Goal: Information Seeking & Learning: Learn about a topic

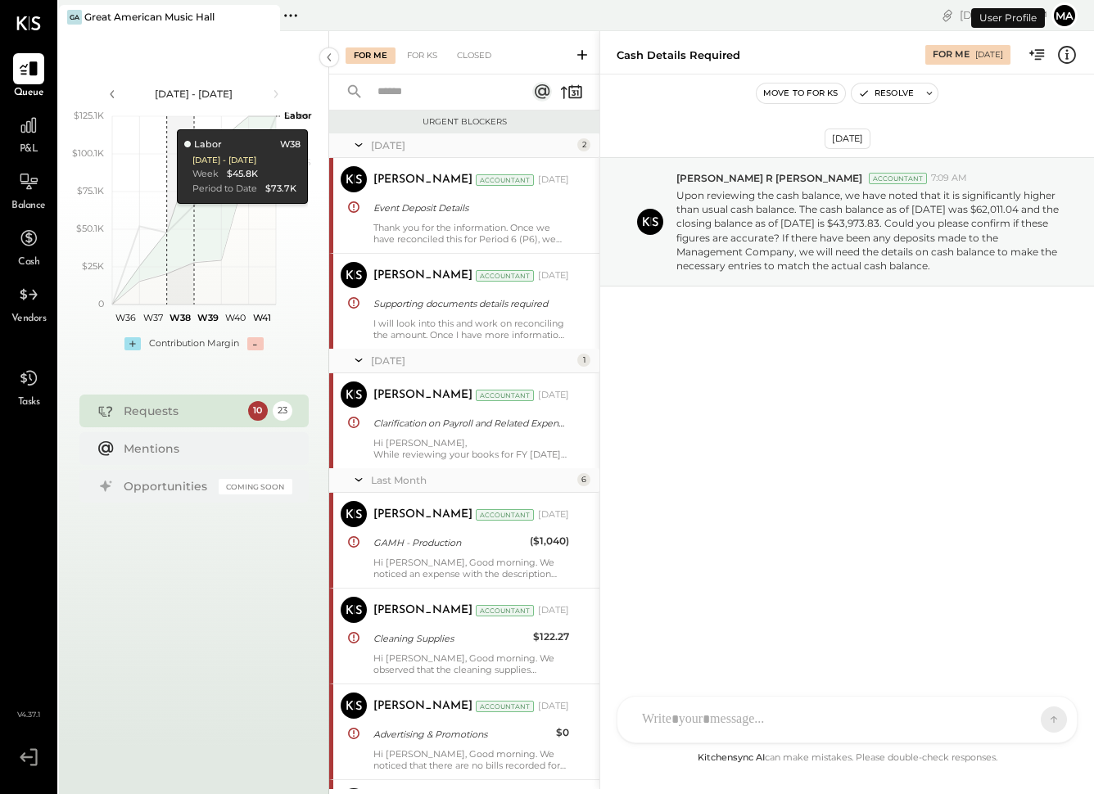
scroll to position [881, 0]
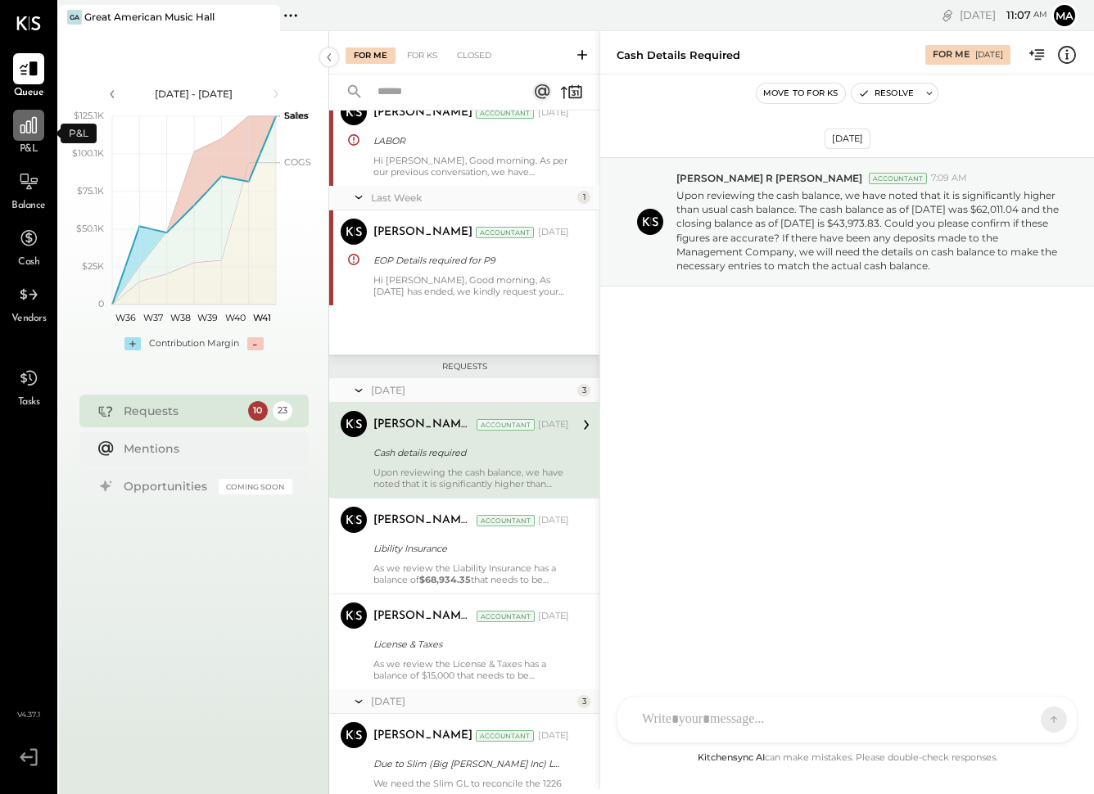
click at [21, 137] on div at bounding box center [28, 125] width 31 height 31
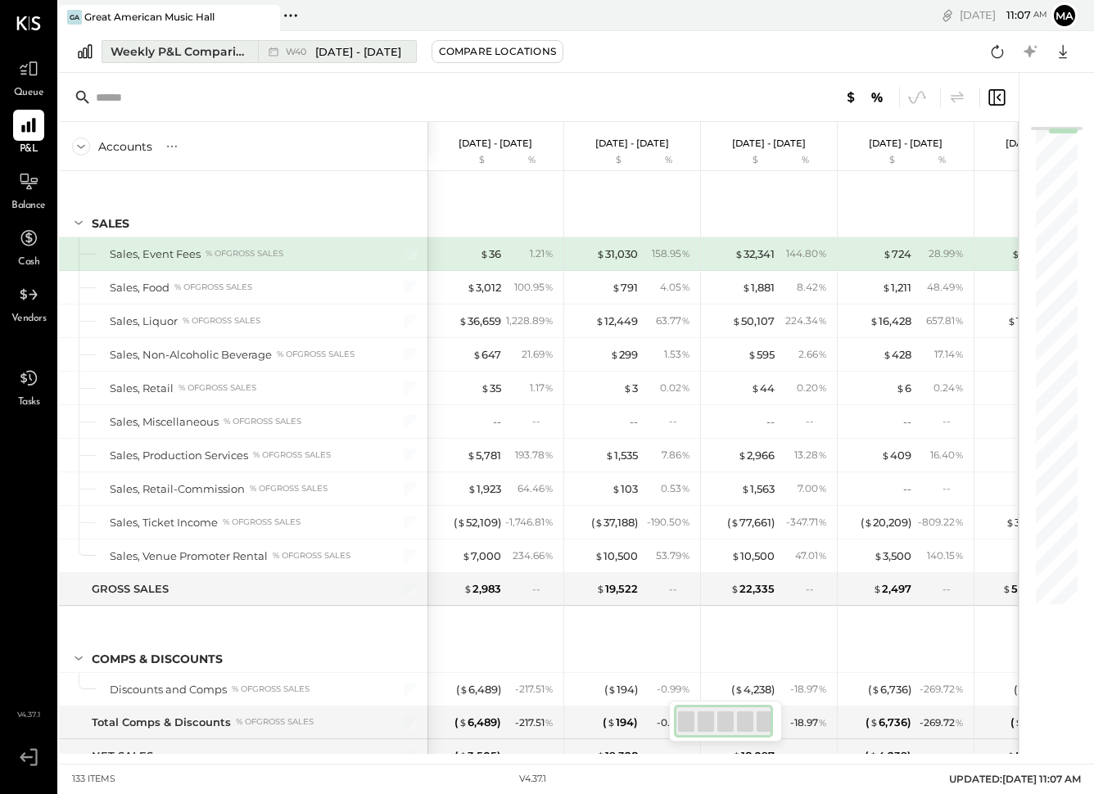
click at [355, 57] on span "[DATE] - [DATE]" at bounding box center [358, 52] width 86 height 16
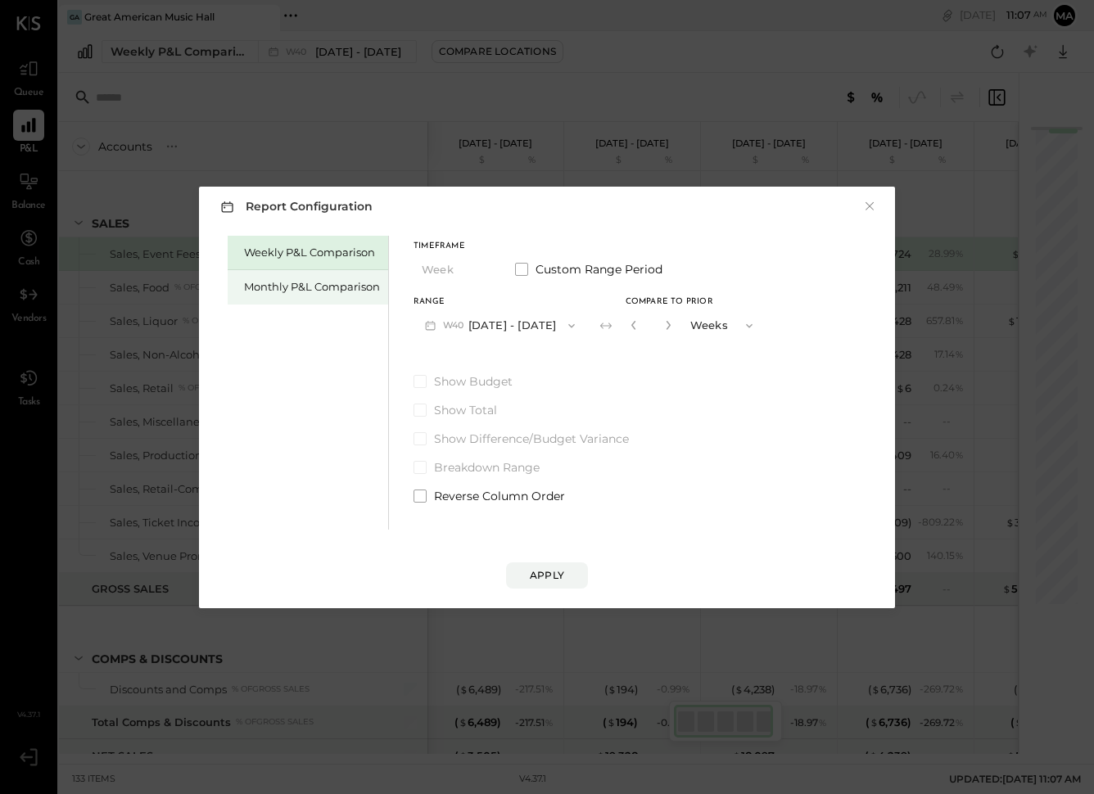
click at [287, 279] on div "Monthly P&L Comparison" at bounding box center [308, 287] width 161 height 34
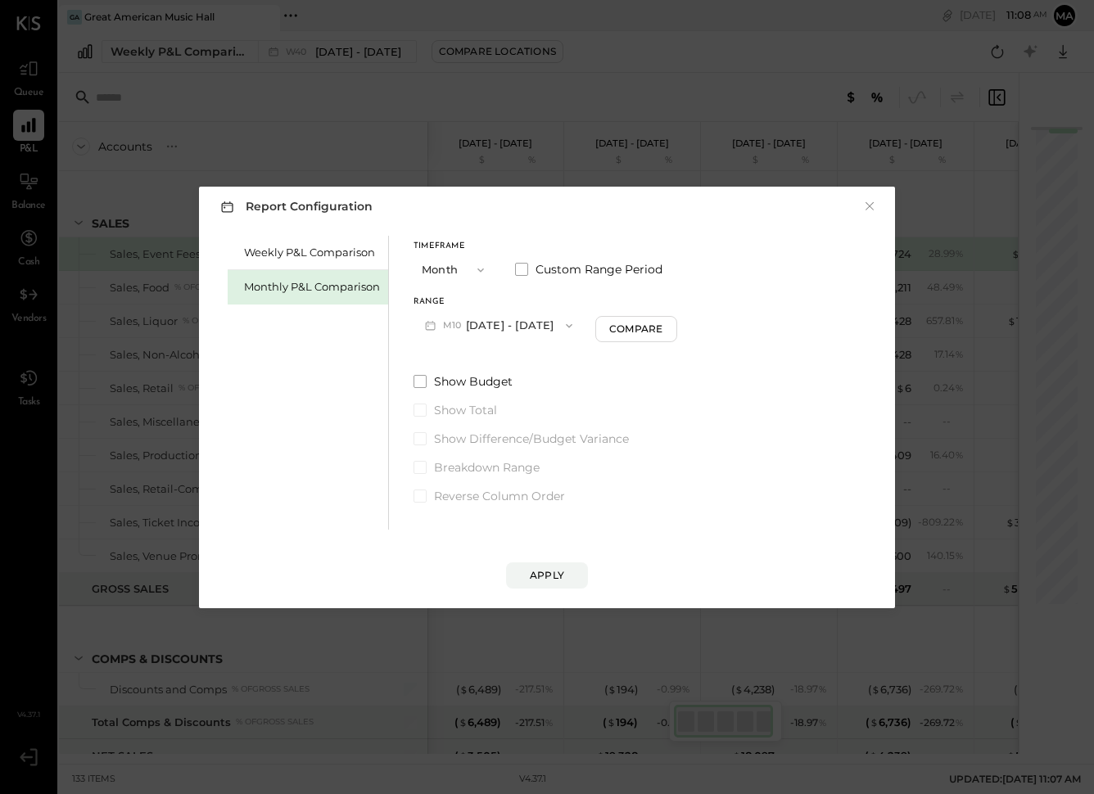
click at [518, 326] on button "M10 [DATE] - [DATE]" at bounding box center [499, 325] width 170 height 30
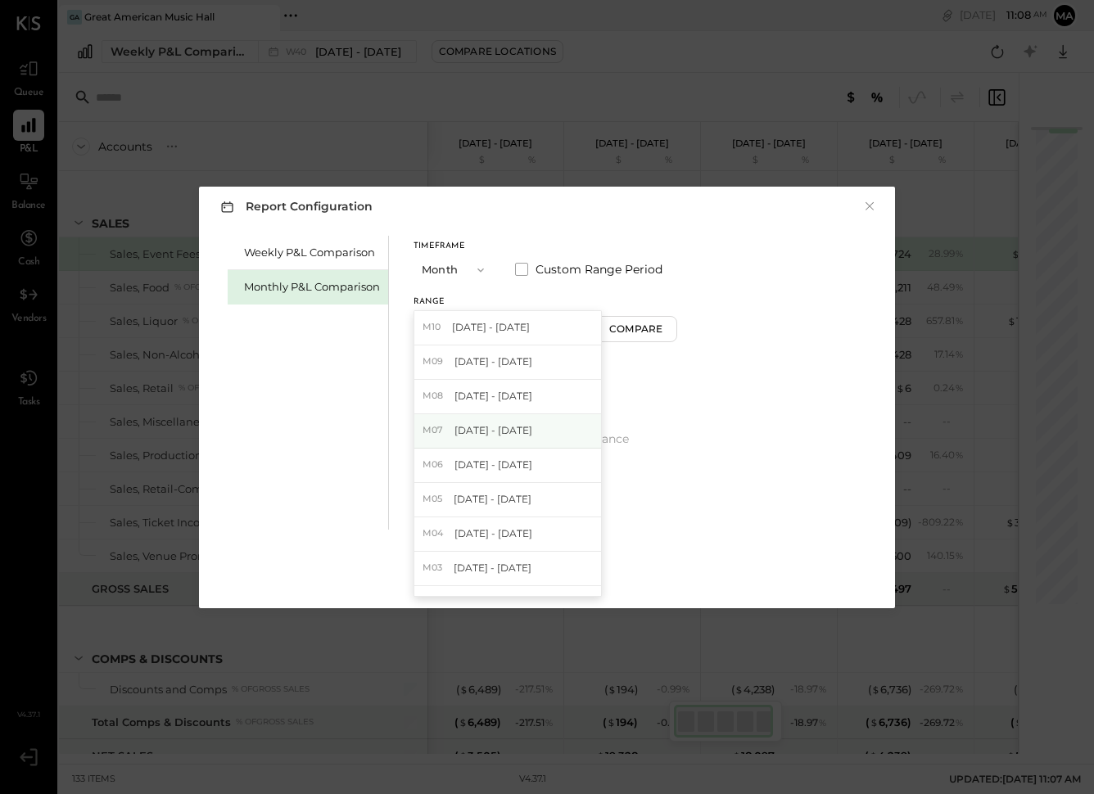
click at [496, 442] on div "M07 [DATE] - [DATE]" at bounding box center [507, 431] width 187 height 34
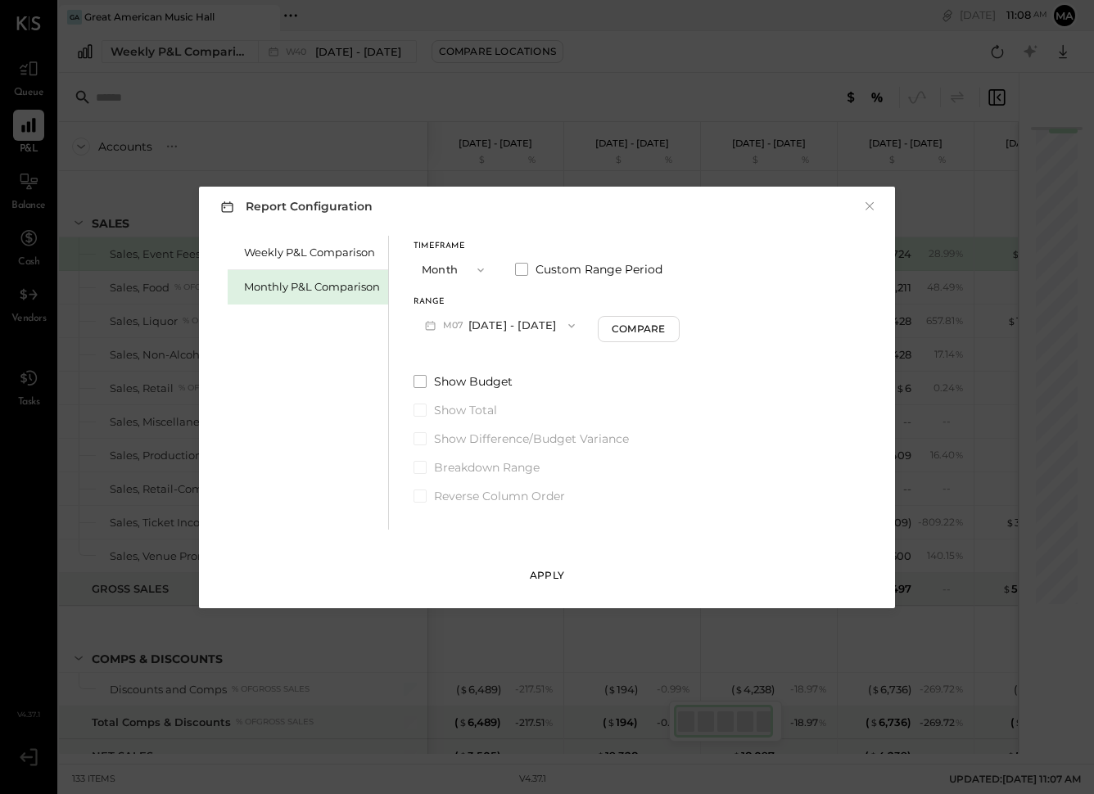
click at [564, 573] on button "Apply" at bounding box center [547, 576] width 82 height 26
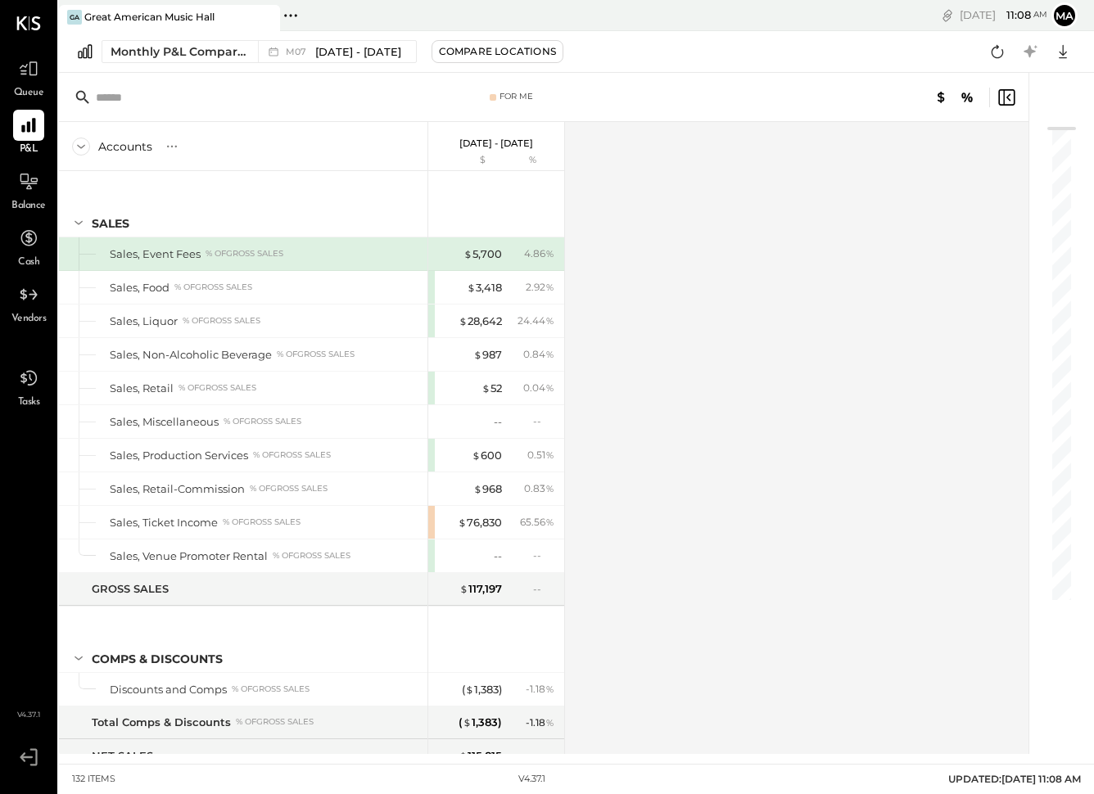
scroll to position [3447, 0]
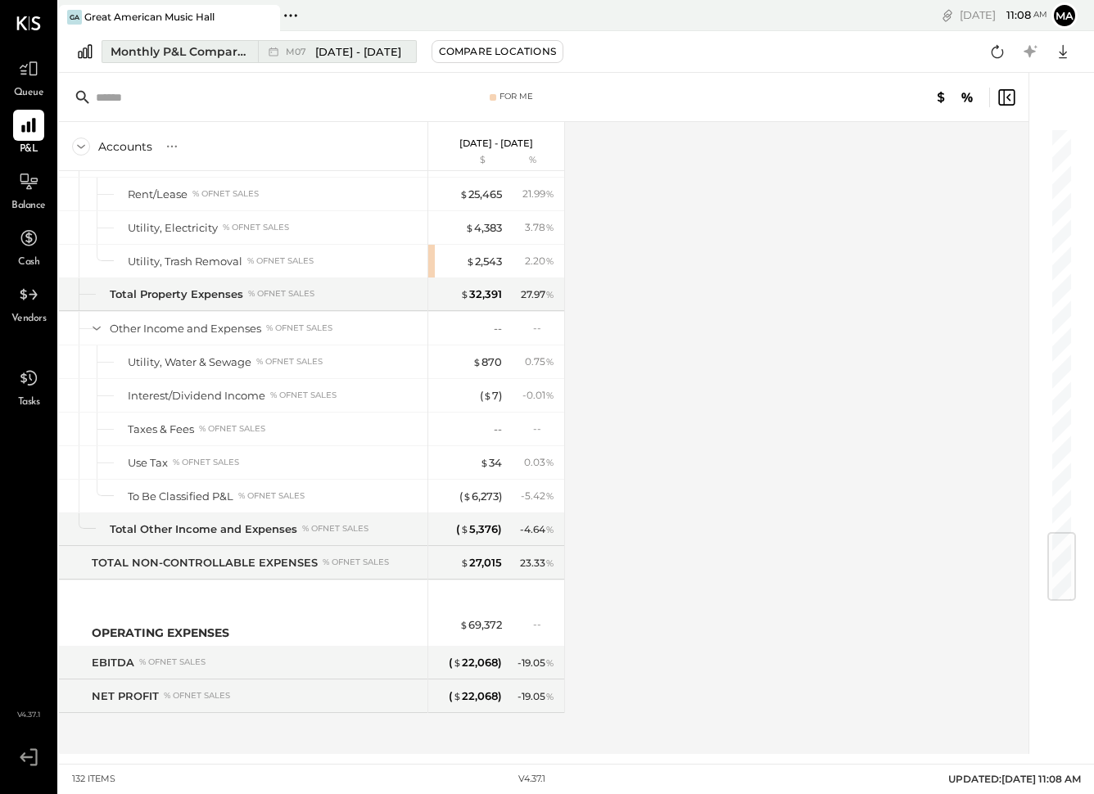
click at [344, 52] on span "[DATE] - [DATE]" at bounding box center [358, 52] width 86 height 16
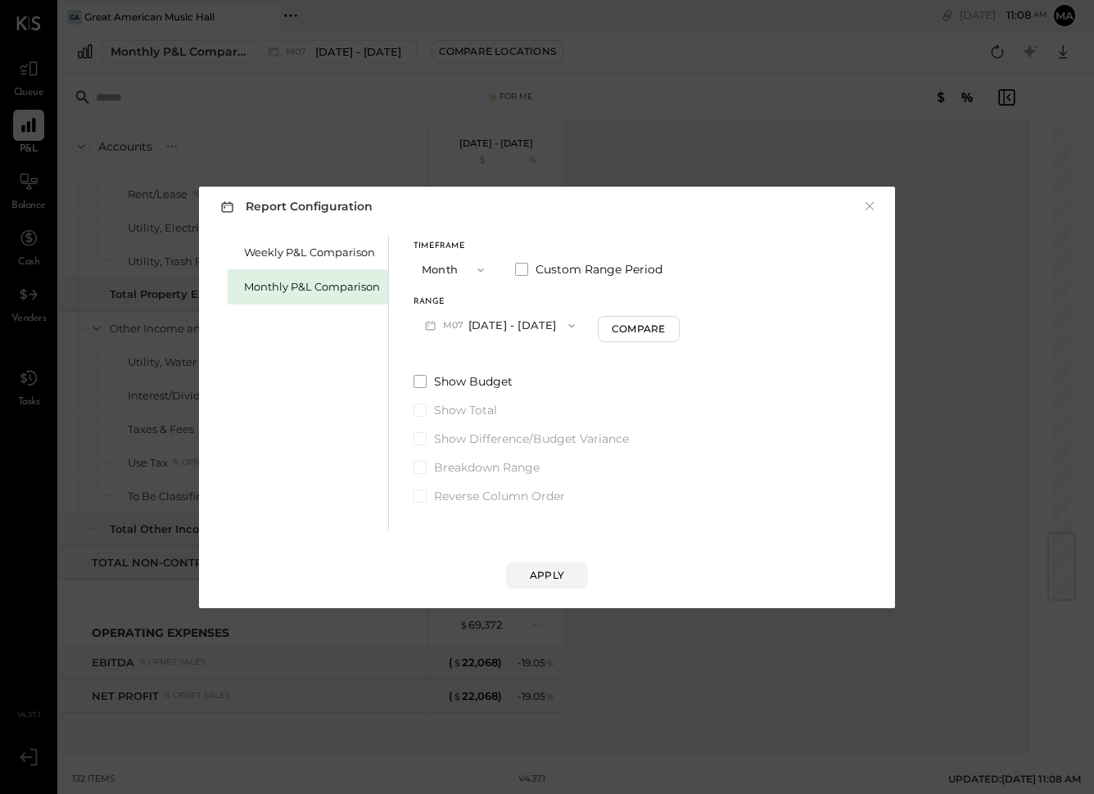
click at [493, 317] on button "M07 [DATE] - [DATE]" at bounding box center [500, 325] width 173 height 30
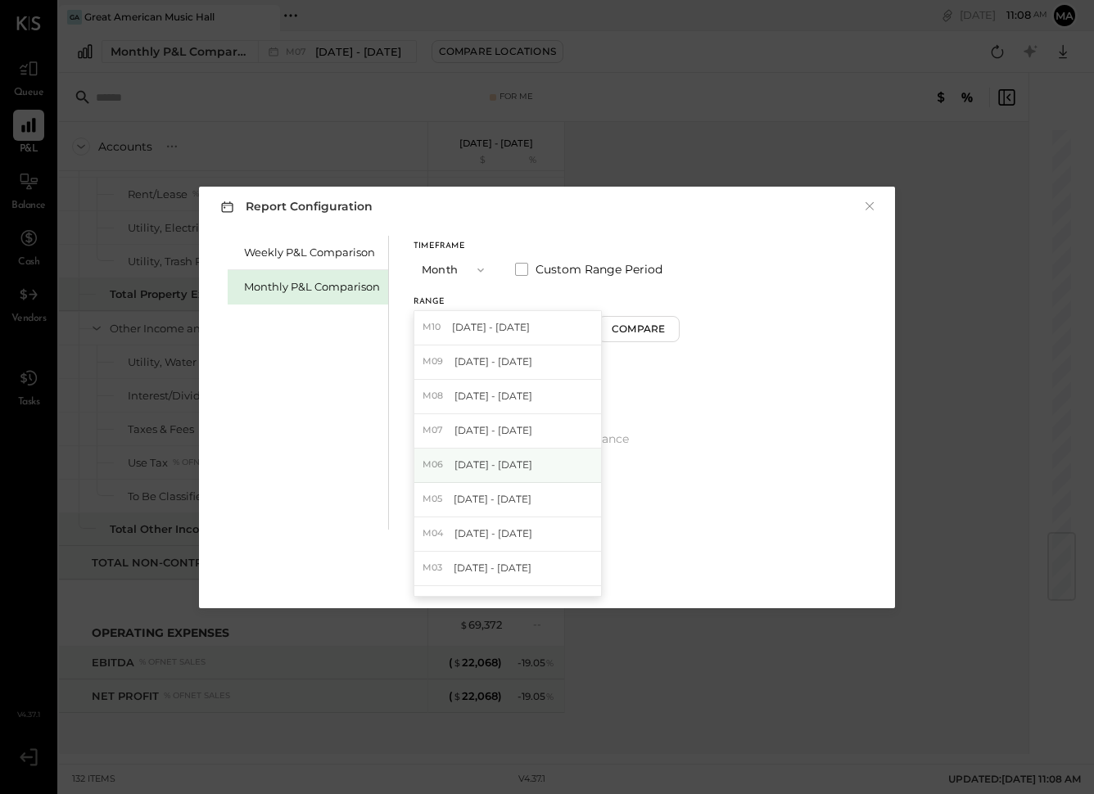
click at [495, 475] on div "M06 [DATE] - [DATE]" at bounding box center [507, 466] width 187 height 34
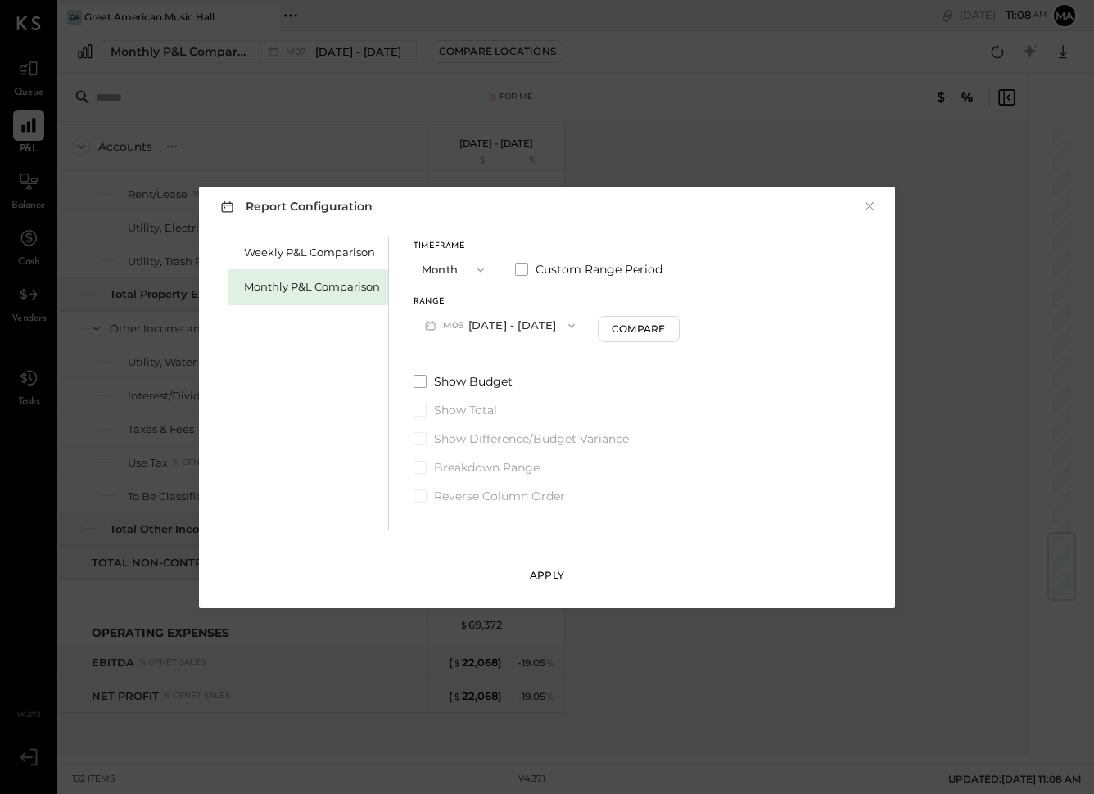
click at [544, 581] on div "Apply" at bounding box center [547, 575] width 34 height 14
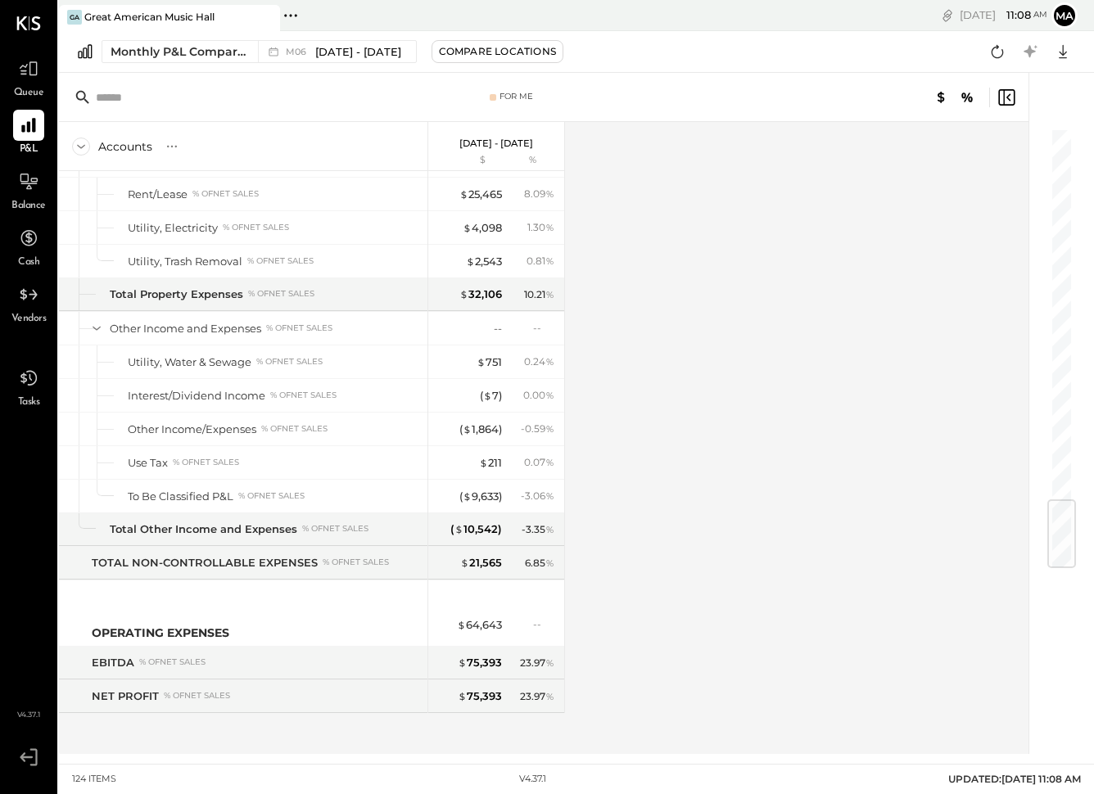
scroll to position [1070, 0]
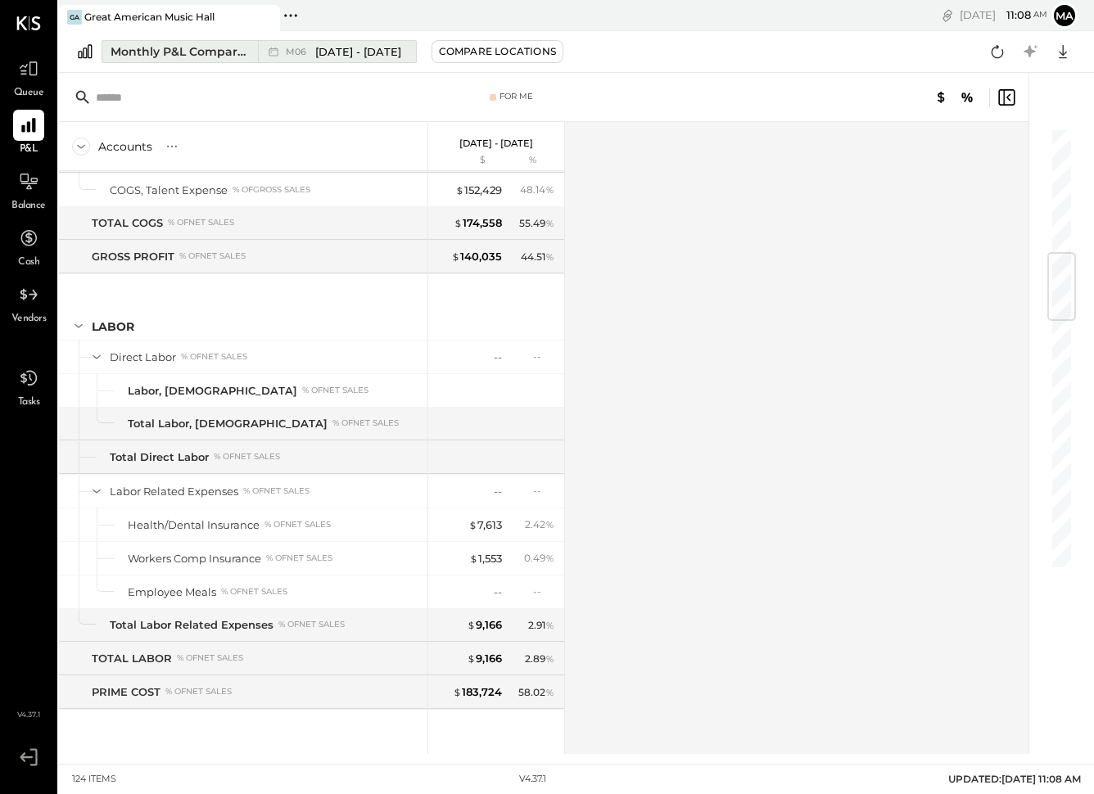
click at [354, 60] on div "M06 [DATE] - [DATE]" at bounding box center [333, 51] width 150 height 21
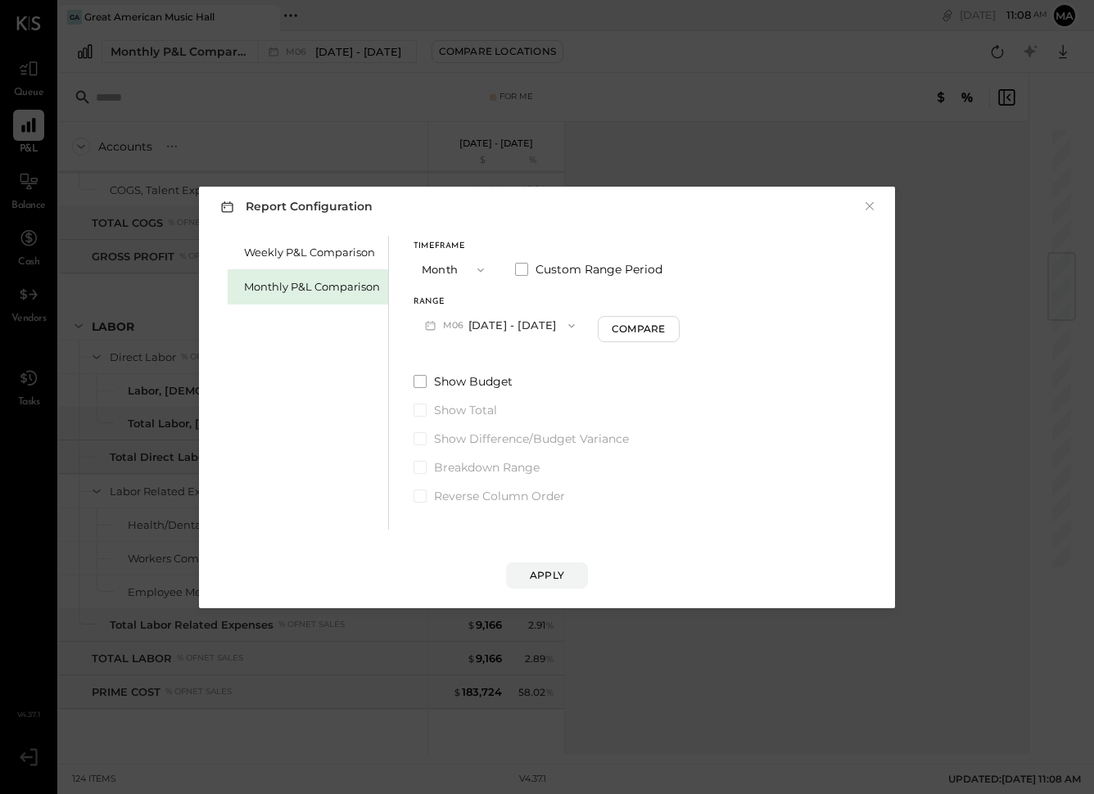
click at [505, 323] on button "M06 [DATE] - [DATE]" at bounding box center [500, 325] width 173 height 30
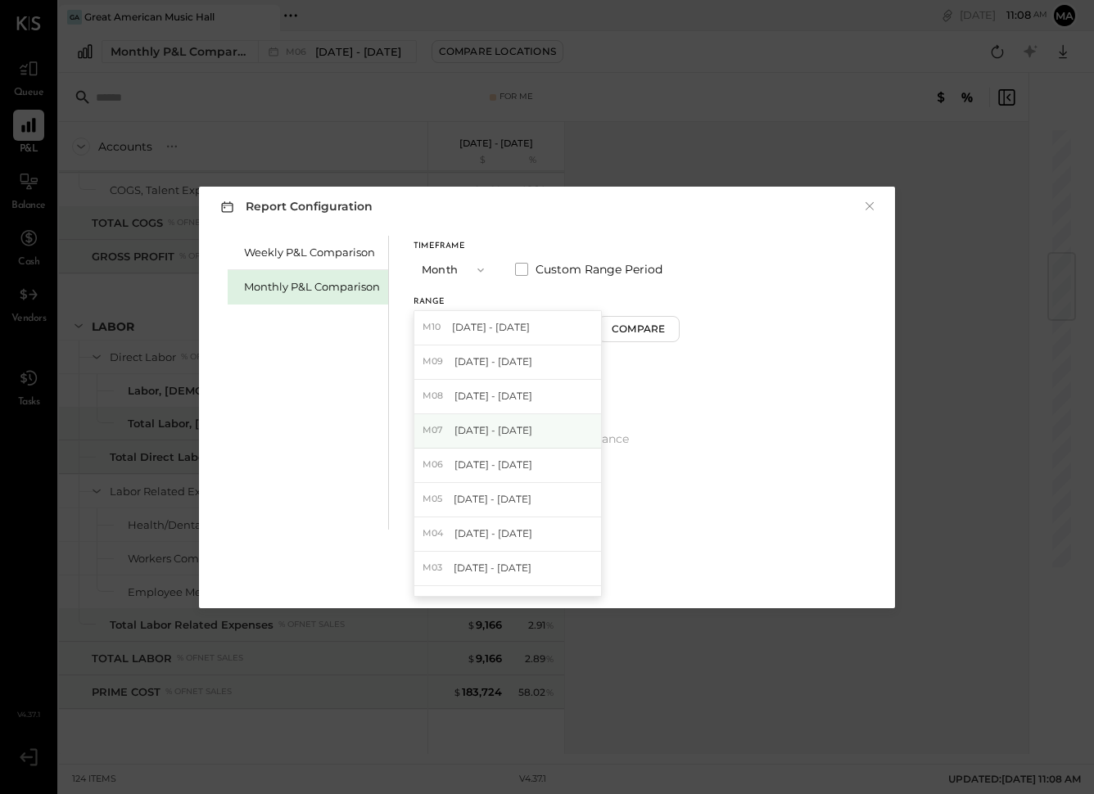
click at [501, 440] on div "M07 [DATE] - [DATE]" at bounding box center [507, 431] width 187 height 34
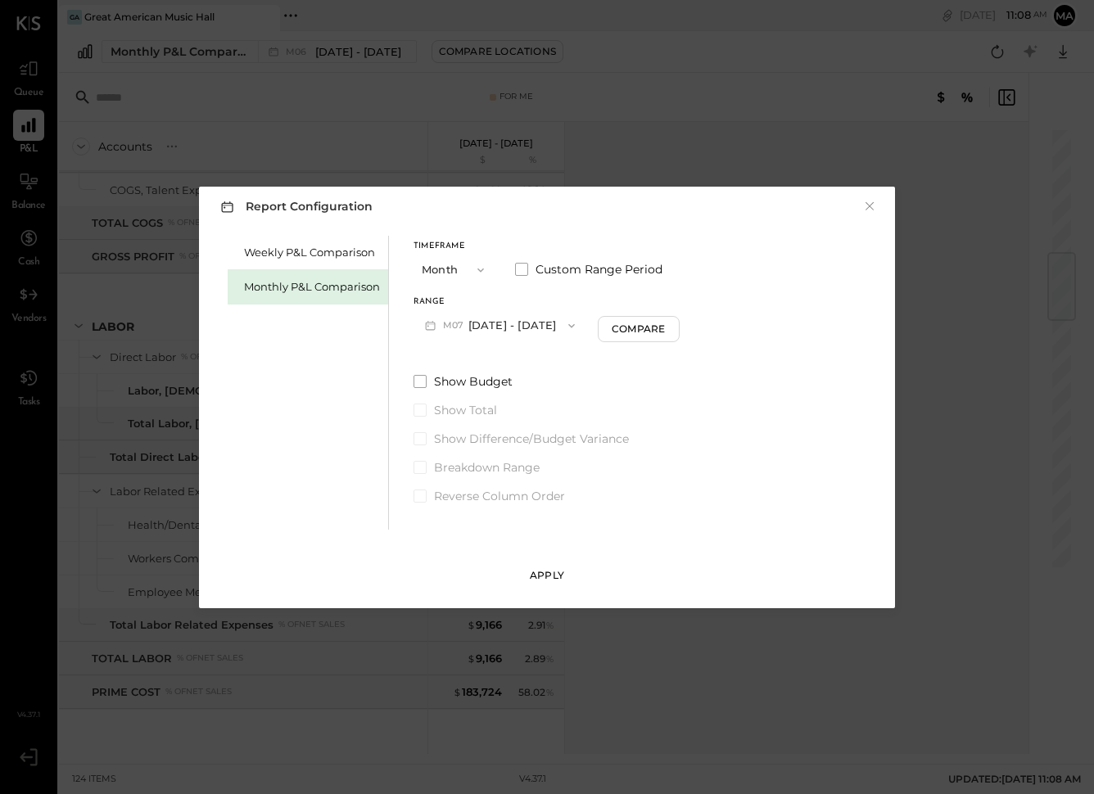
click at [564, 585] on button "Apply" at bounding box center [547, 576] width 82 height 26
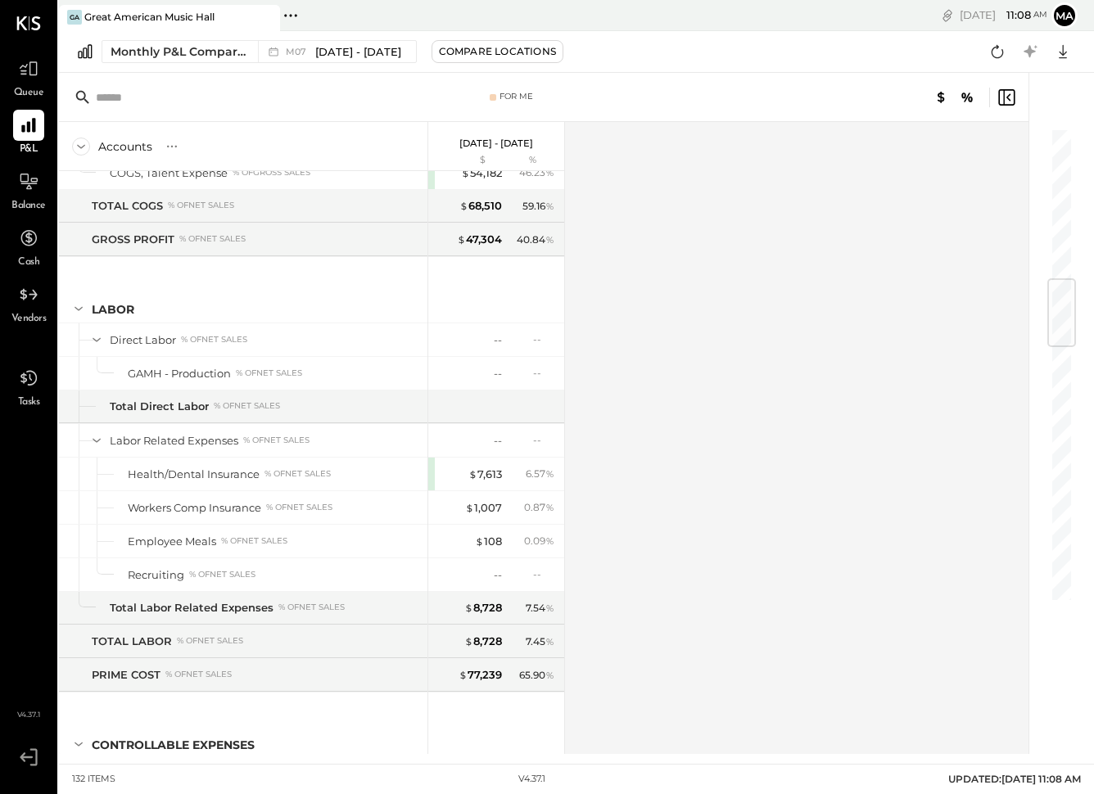
scroll to position [3447, 0]
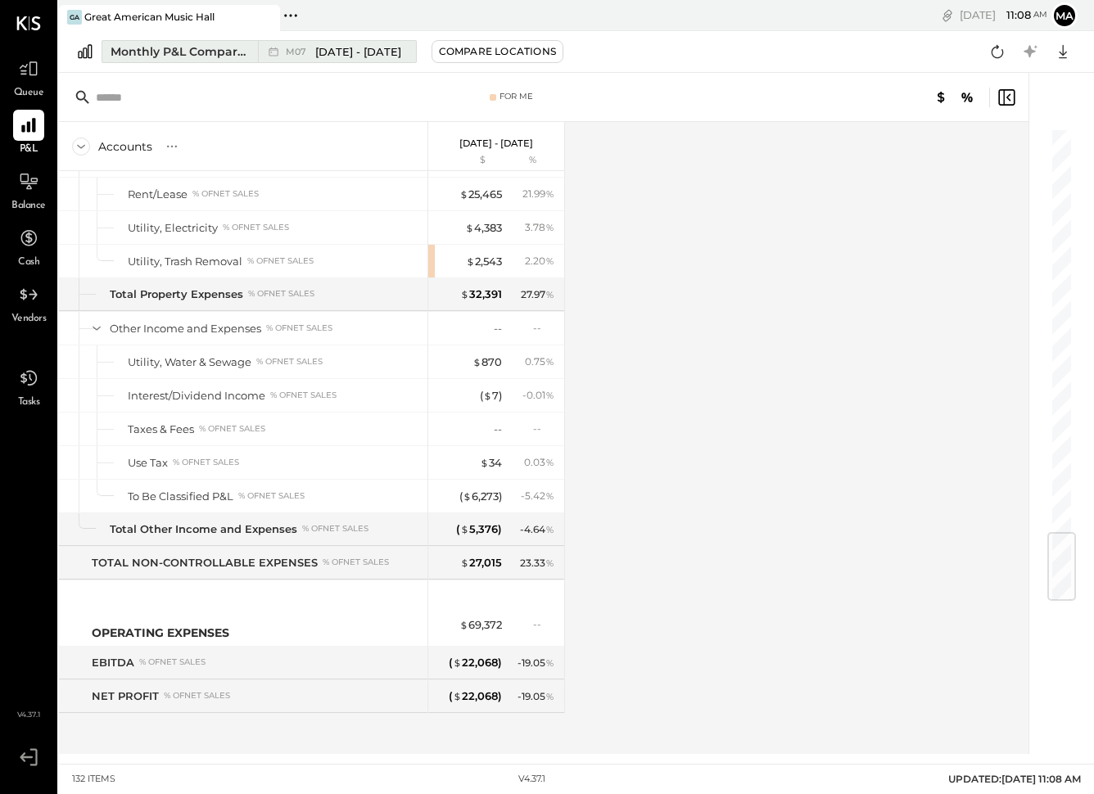
click at [369, 43] on div "M07 [DATE] - [DATE]" at bounding box center [333, 51] width 150 height 21
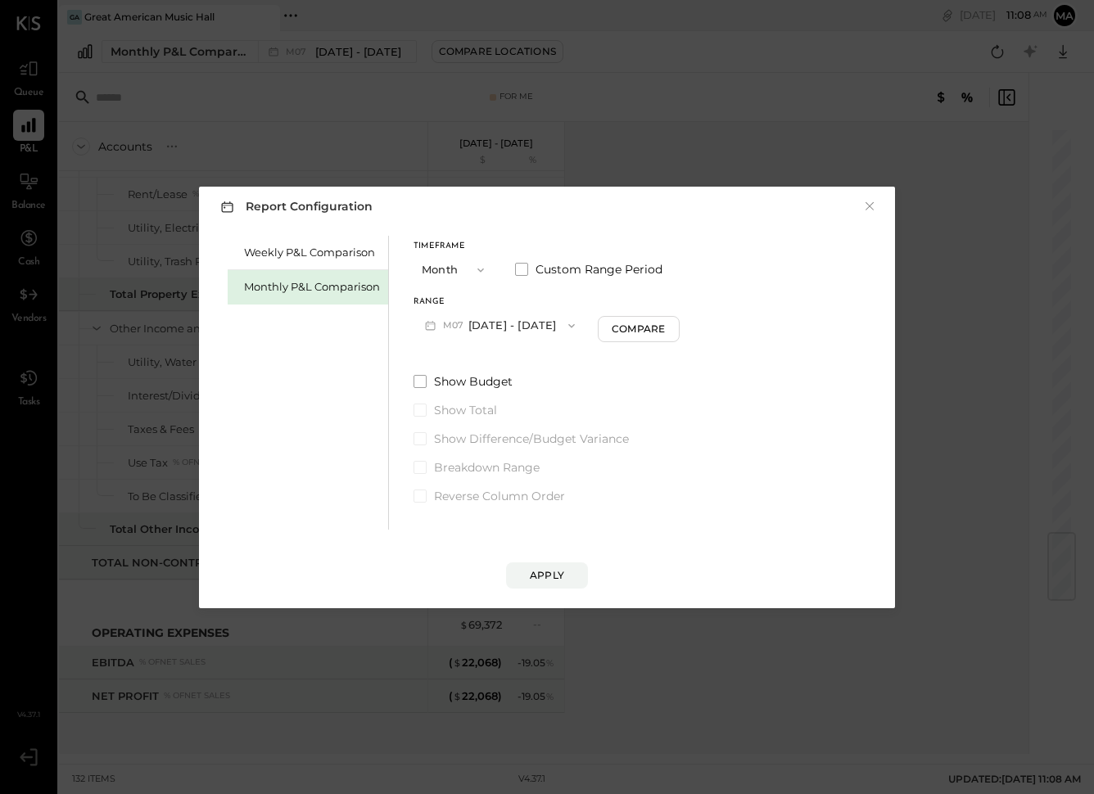
click at [506, 311] on button "M07 [DATE] - [DATE]" at bounding box center [500, 325] width 173 height 30
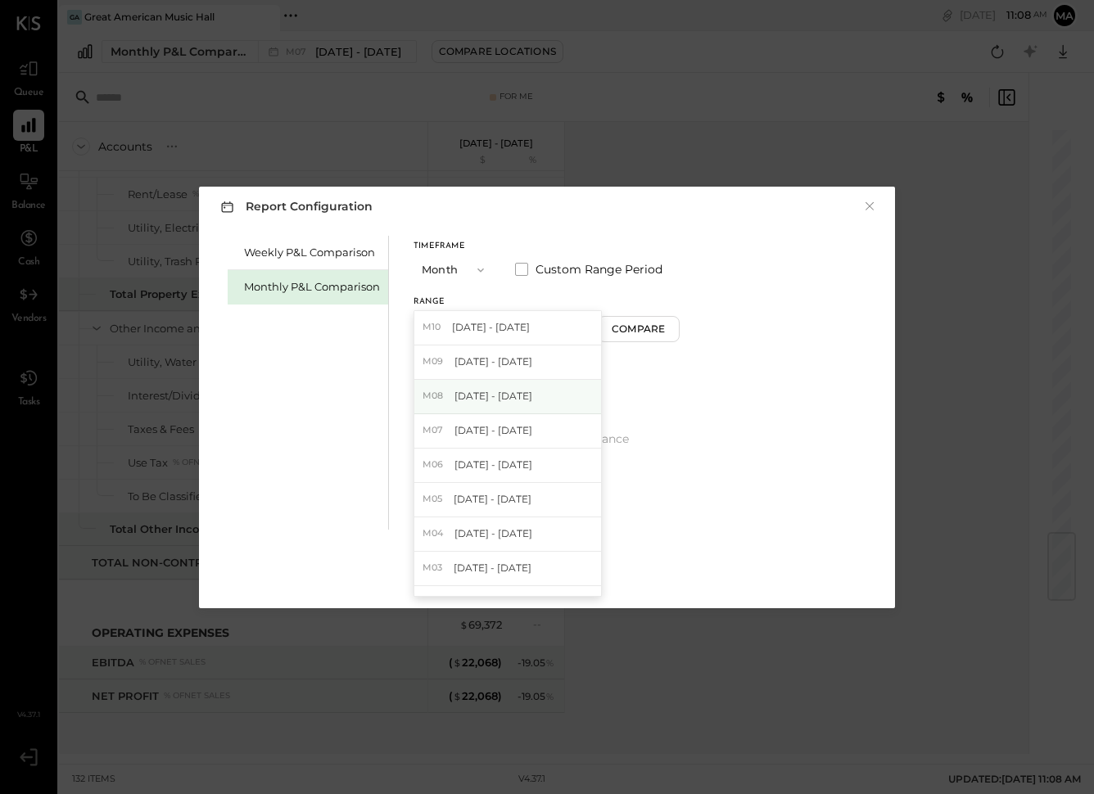
click at [509, 391] on span "[DATE] - [DATE]" at bounding box center [494, 396] width 78 height 14
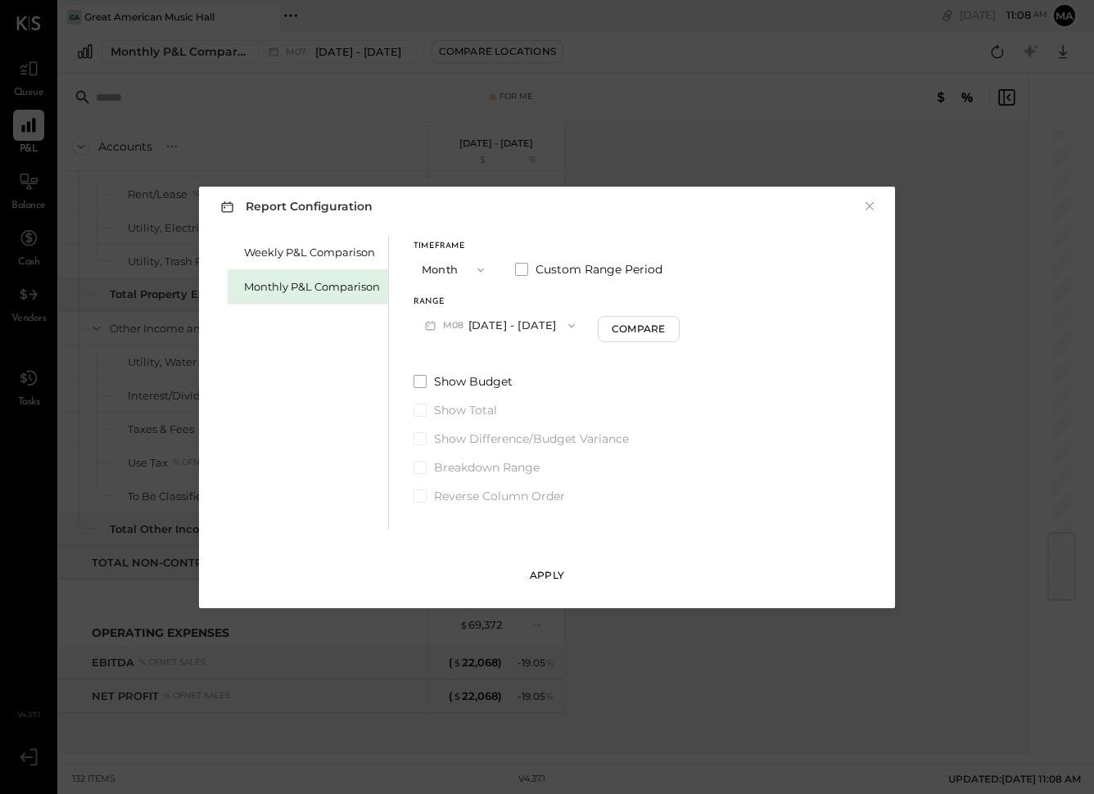
click at [547, 571] on div "Apply" at bounding box center [547, 575] width 34 height 14
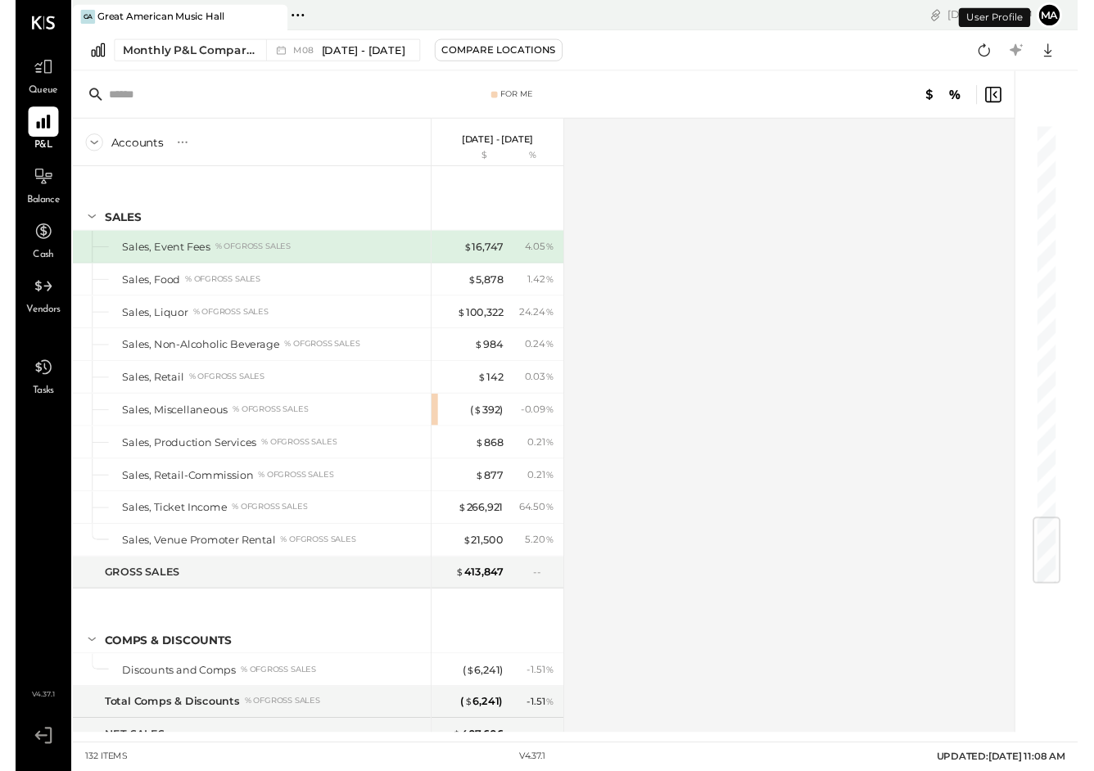
scroll to position [3447, 0]
